Goal: Check status: Check status

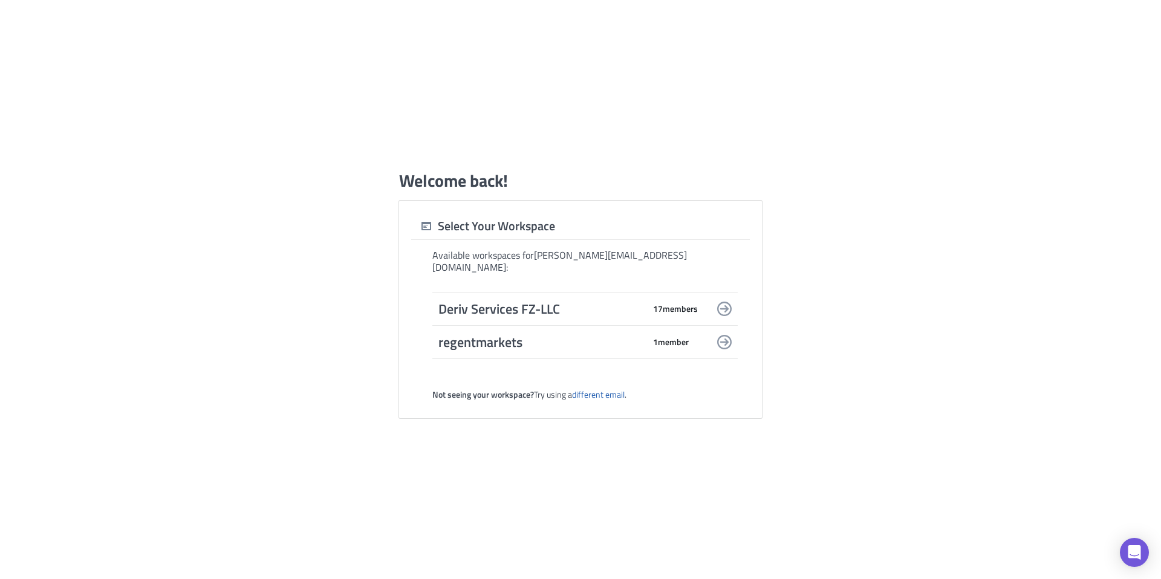
click at [525, 303] on span "Deriv Services FZ-LLC" at bounding box center [541, 308] width 206 height 17
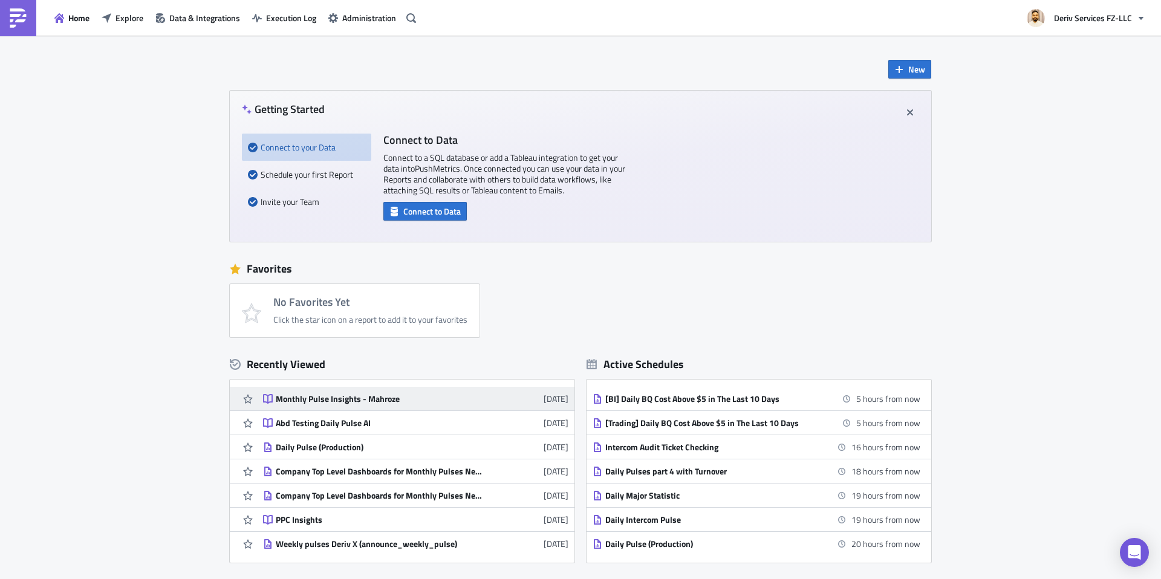
click at [315, 401] on div "Monthly Pulse Insights - Mahroze" at bounding box center [382, 398] width 212 height 11
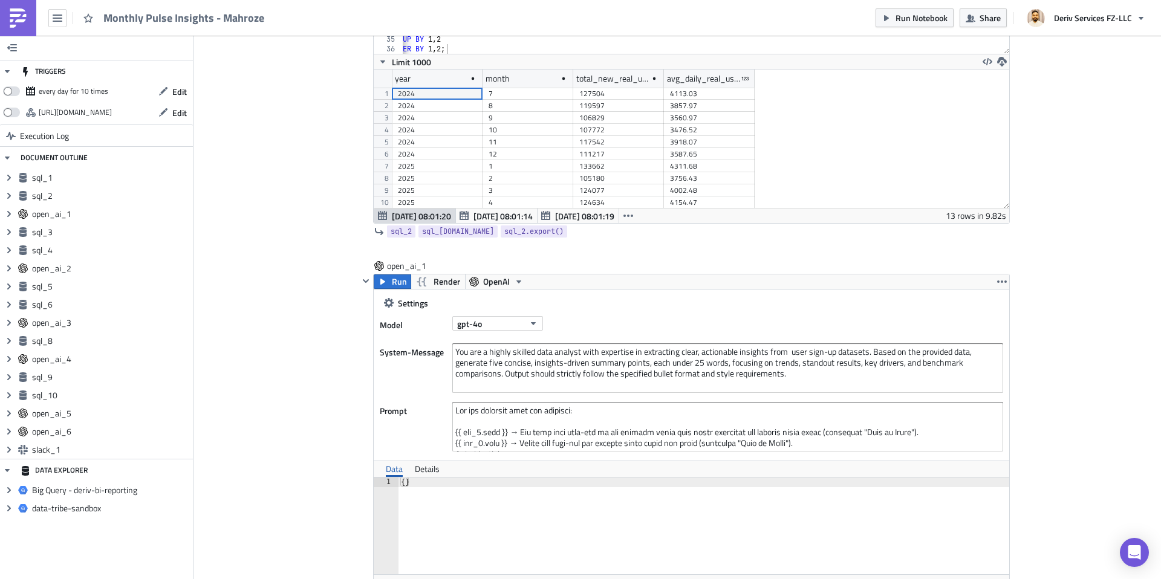
scroll to position [550, 0]
click at [517, 318] on button "gpt-4o" at bounding box center [497, 321] width 91 height 15
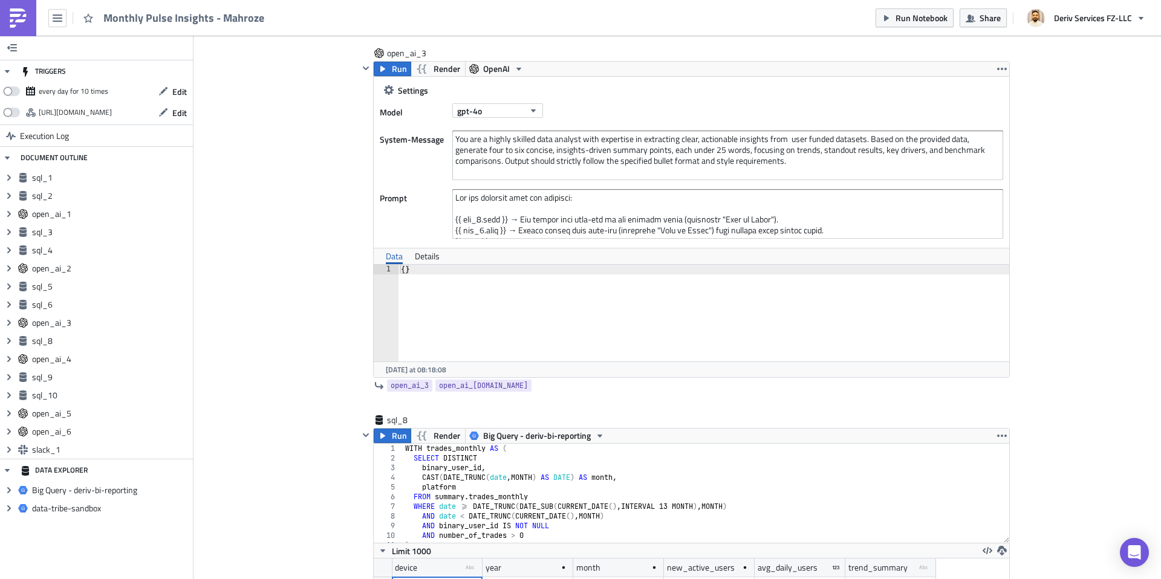
scroll to position [2974, 0]
